Goal: Information Seeking & Learning: Learn about a topic

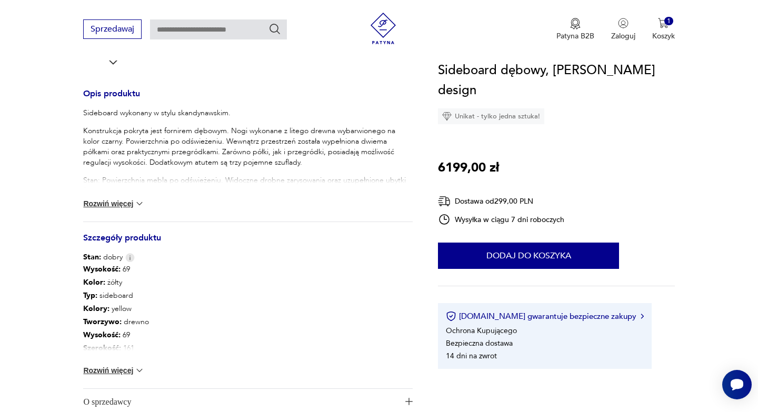
scroll to position [411, 0]
click at [137, 371] on img at bounding box center [139, 369] width 11 height 11
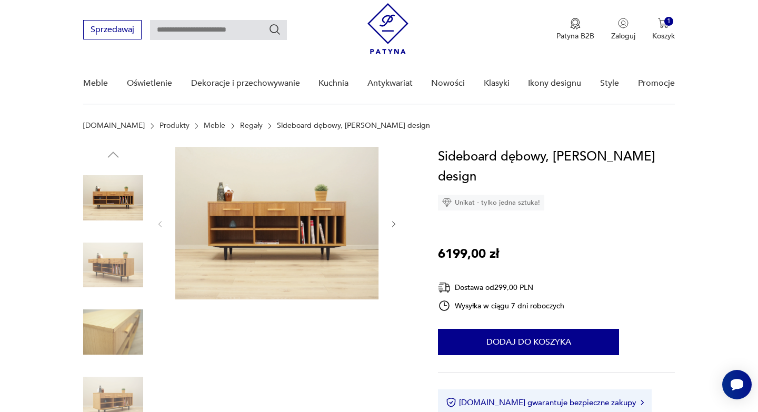
scroll to position [24, 0]
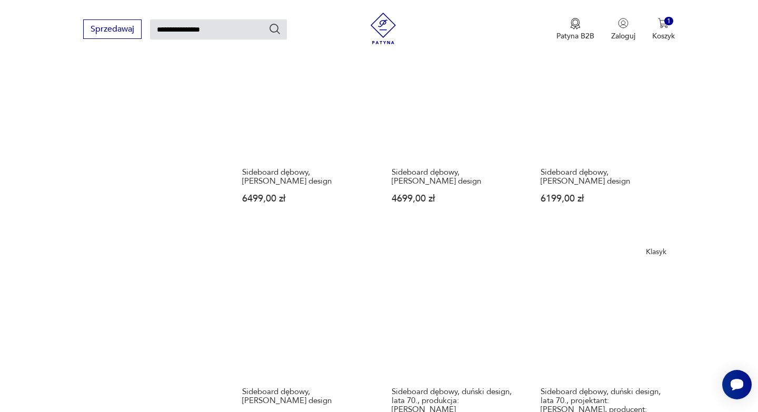
scroll to position [898, 0]
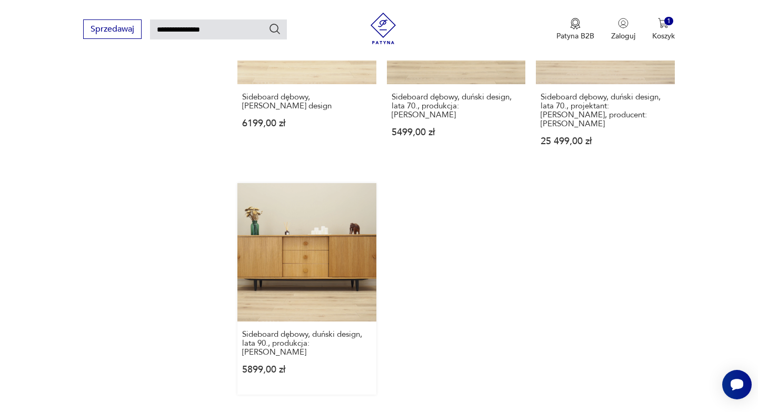
click at [329, 244] on link "Sideboard dębowy, duński design, lata 90., produkcja: Dania 5899,00 zł" at bounding box center [306, 289] width 138 height 212
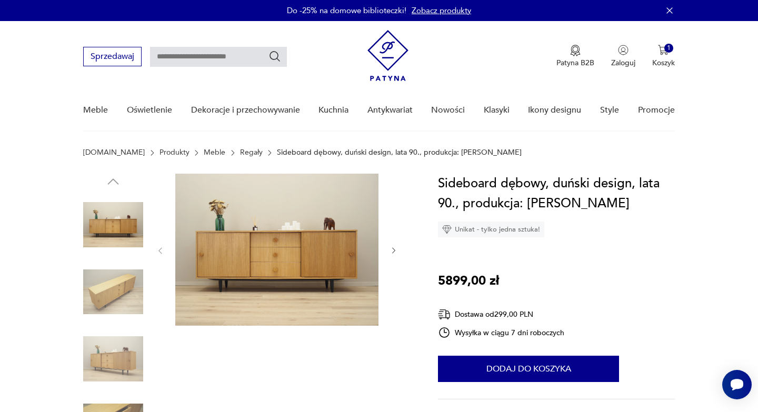
click at [393, 253] on icon "button" at bounding box center [393, 251] width 3 height 6
